Goal: Check status: Check status

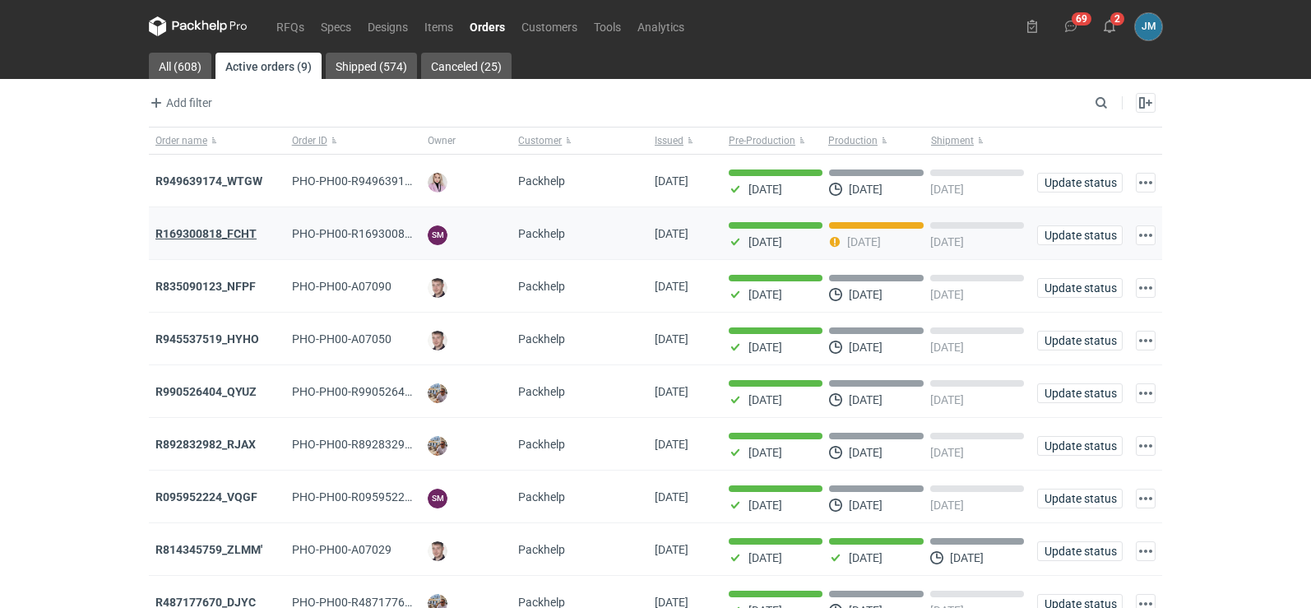
click at [195, 228] on strong "R169300818_FCHT" at bounding box center [205, 233] width 101 height 13
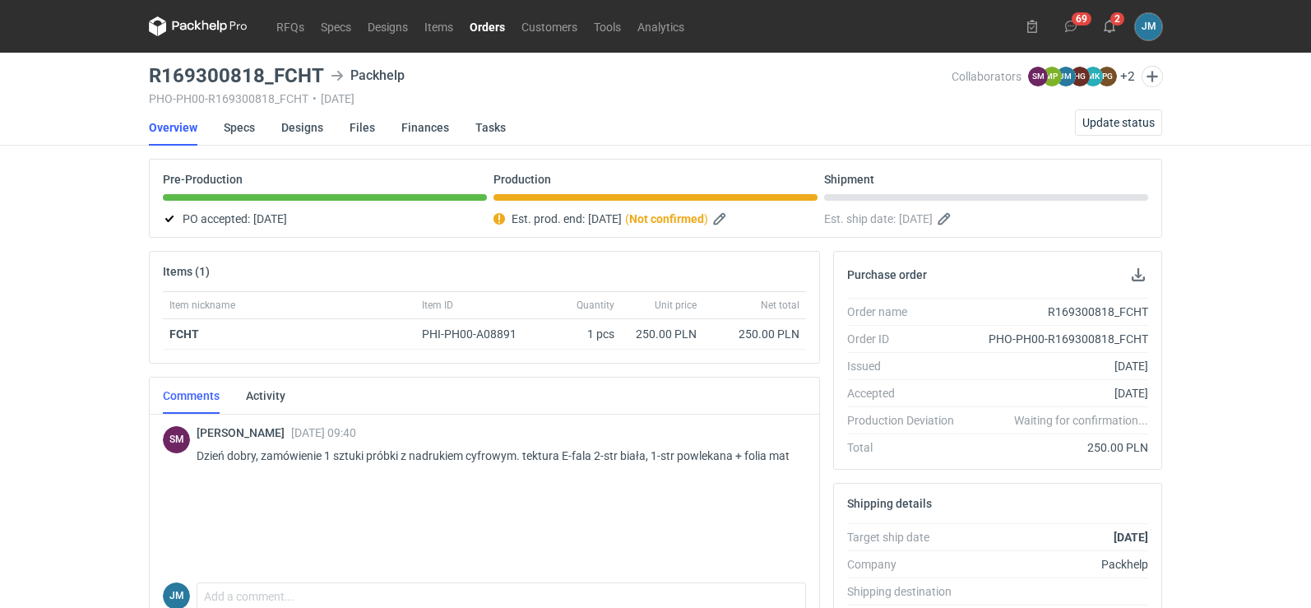
click at [183, 35] on icon at bounding box center [198, 26] width 99 height 20
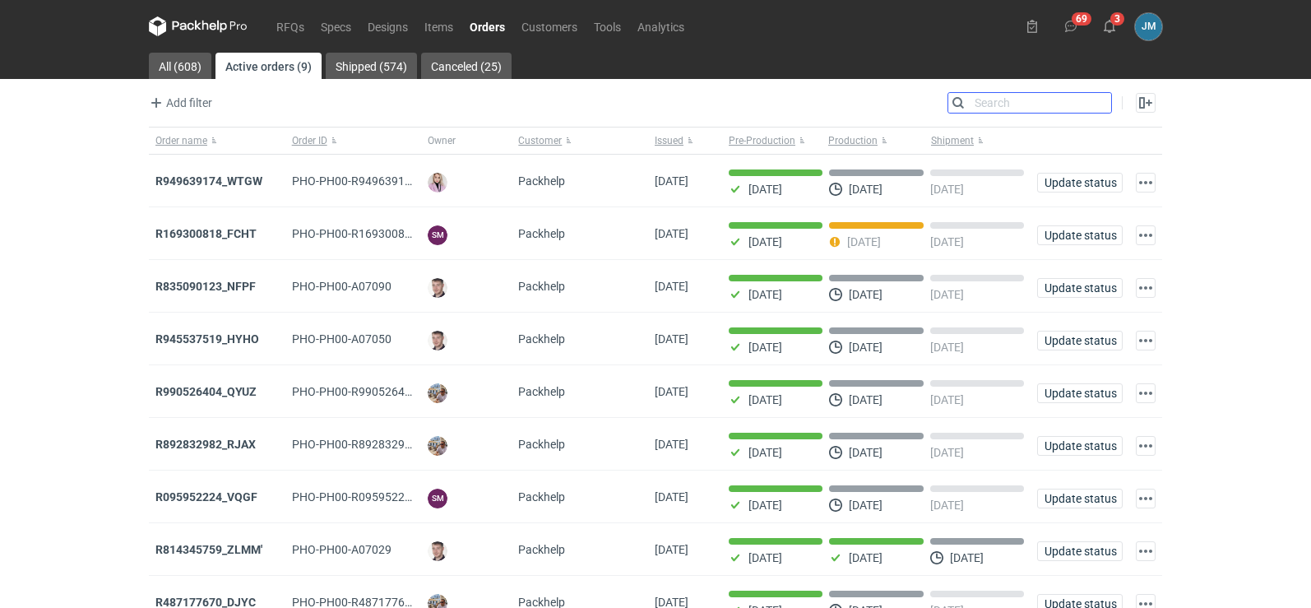
click at [1098, 105] on input "Search" at bounding box center [1029, 103] width 163 height 20
click at [188, 65] on link "All (608)" at bounding box center [180, 66] width 63 height 26
click at [1094, 104] on input "Search" at bounding box center [1029, 103] width 163 height 20
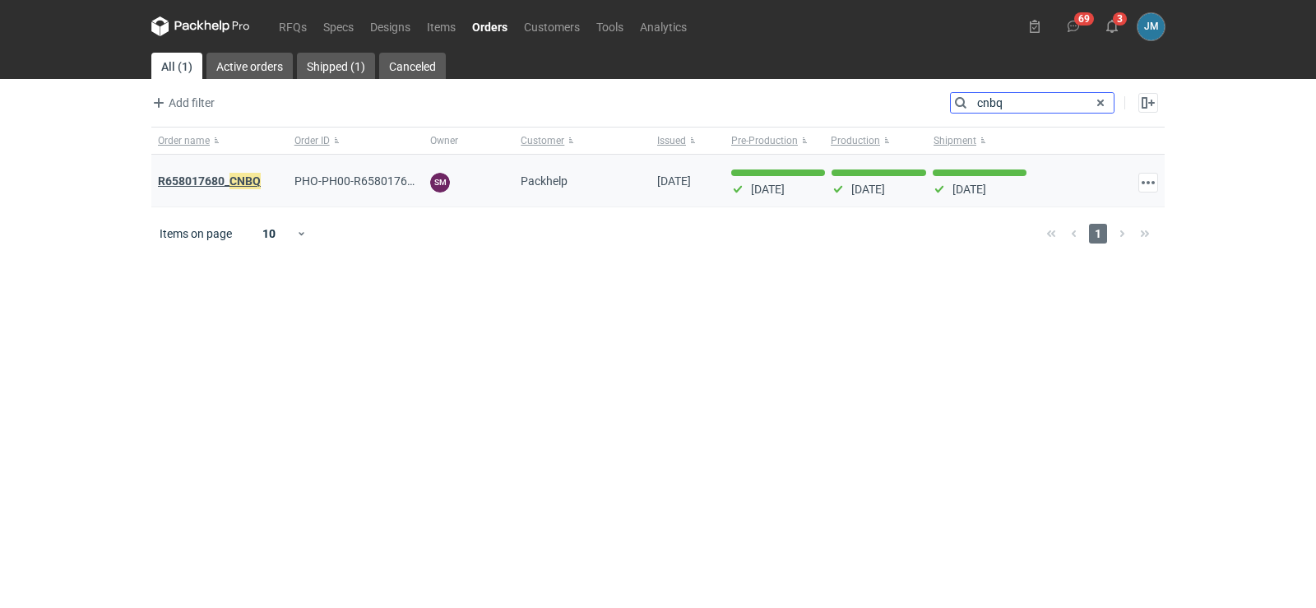
type input "cnbq"
click at [218, 178] on strong "R658017680_ CNBQ" at bounding box center [209, 181] width 103 height 18
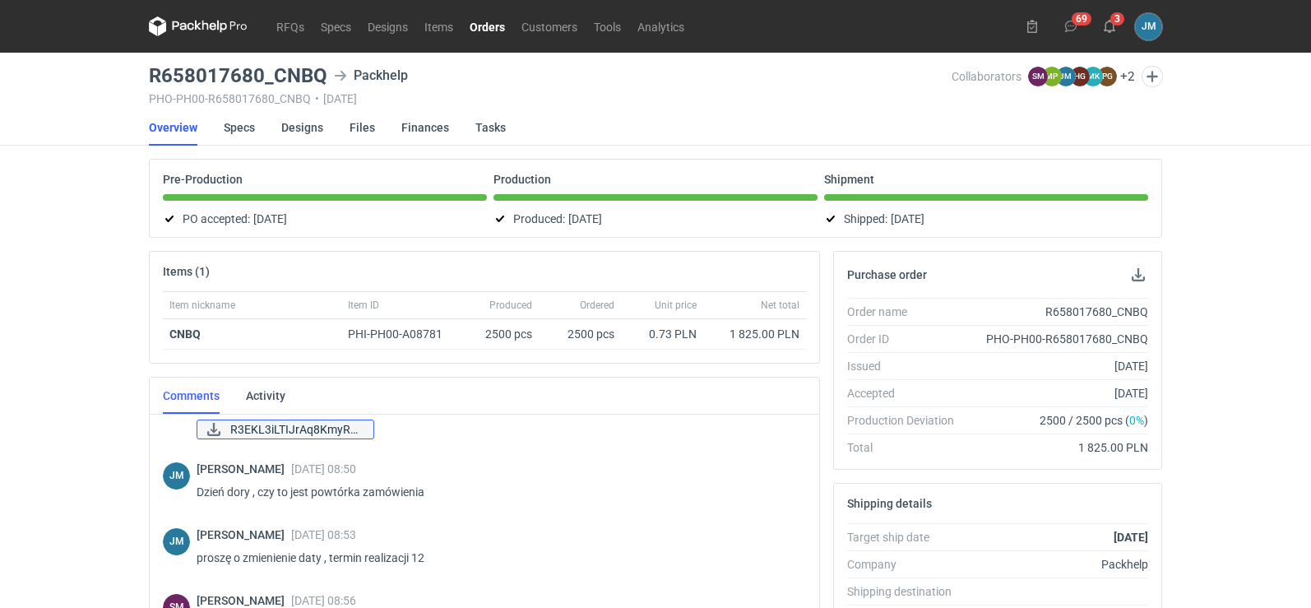
click at [255, 428] on span "R3EKL3iLTIJrAq8KmyR5..." at bounding box center [295, 429] width 130 height 18
click at [194, 23] on icon at bounding box center [198, 26] width 99 height 20
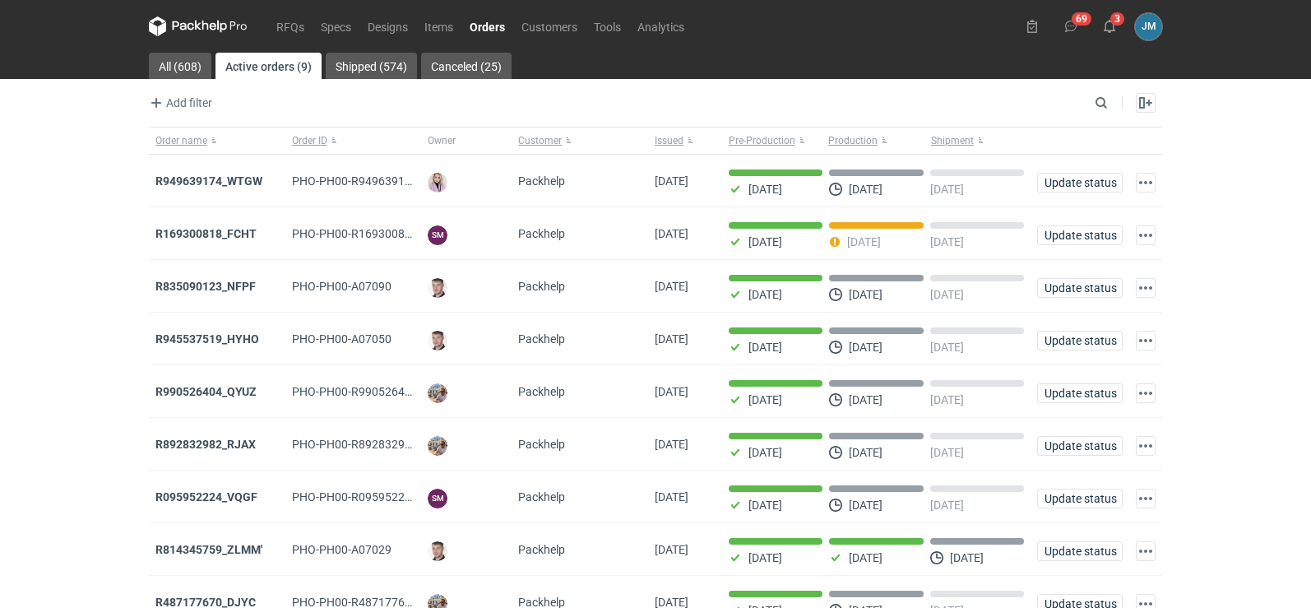
click at [191, 29] on icon at bounding box center [183, 25] width 21 height 9
click at [238, 182] on strong "R949639174_WTGW" at bounding box center [208, 180] width 107 height 13
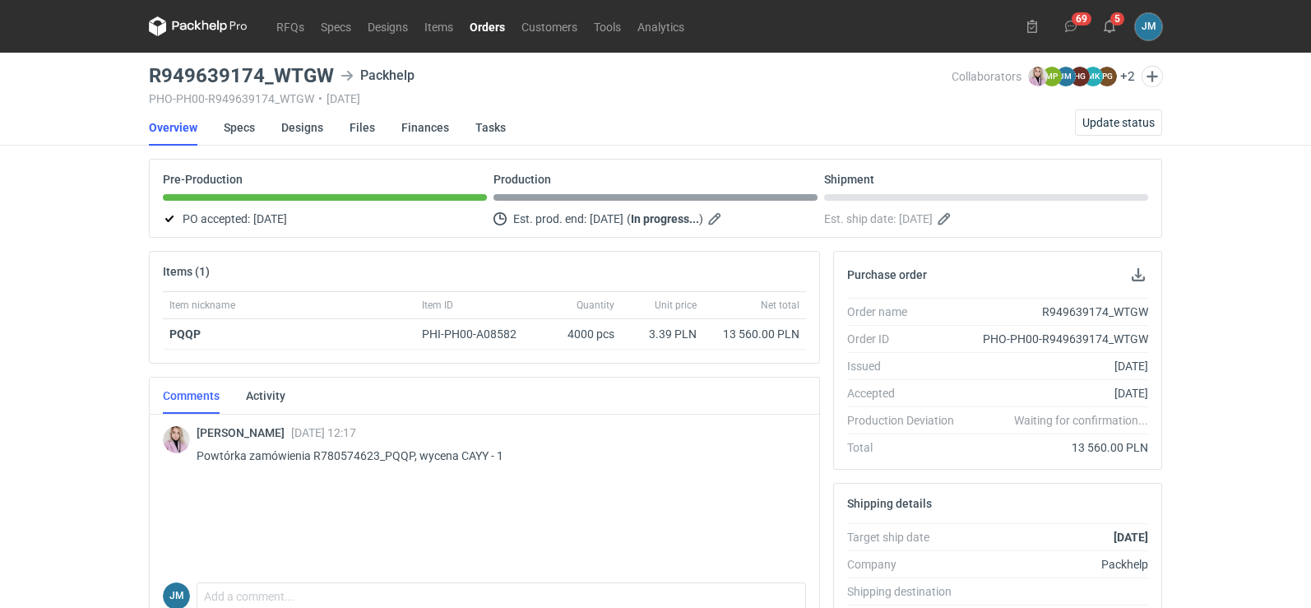
click at [197, 31] on icon at bounding box center [198, 26] width 99 height 20
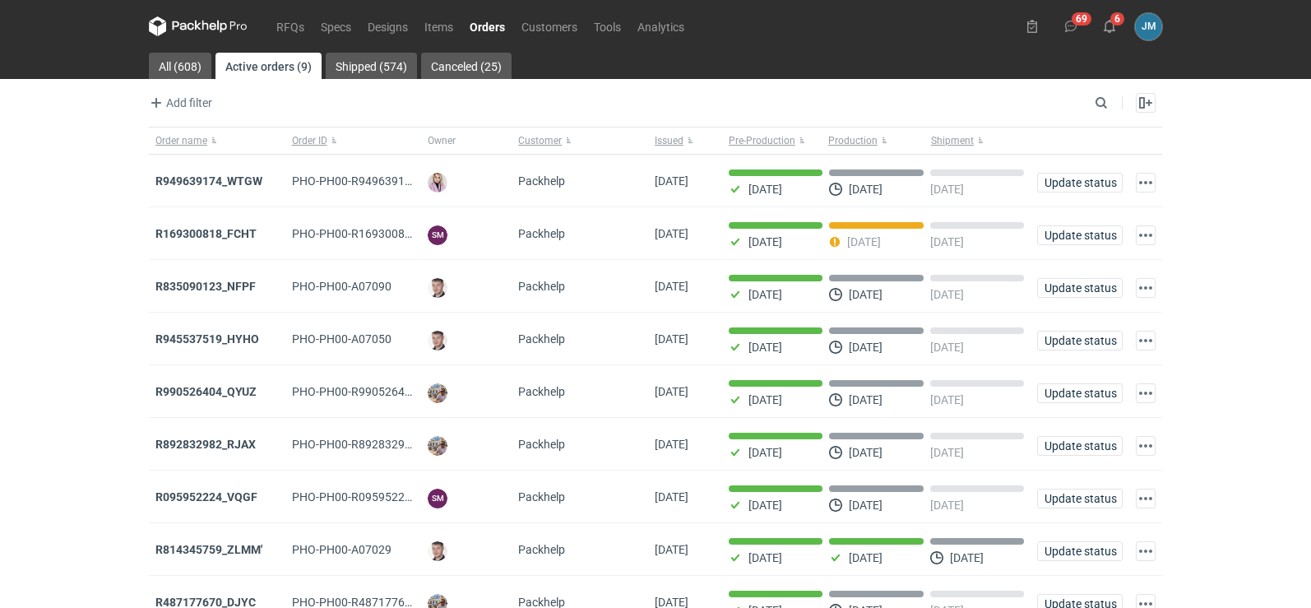
click at [200, 21] on icon at bounding box center [198, 26] width 99 height 20
